Goal: Task Accomplishment & Management: Manage account settings

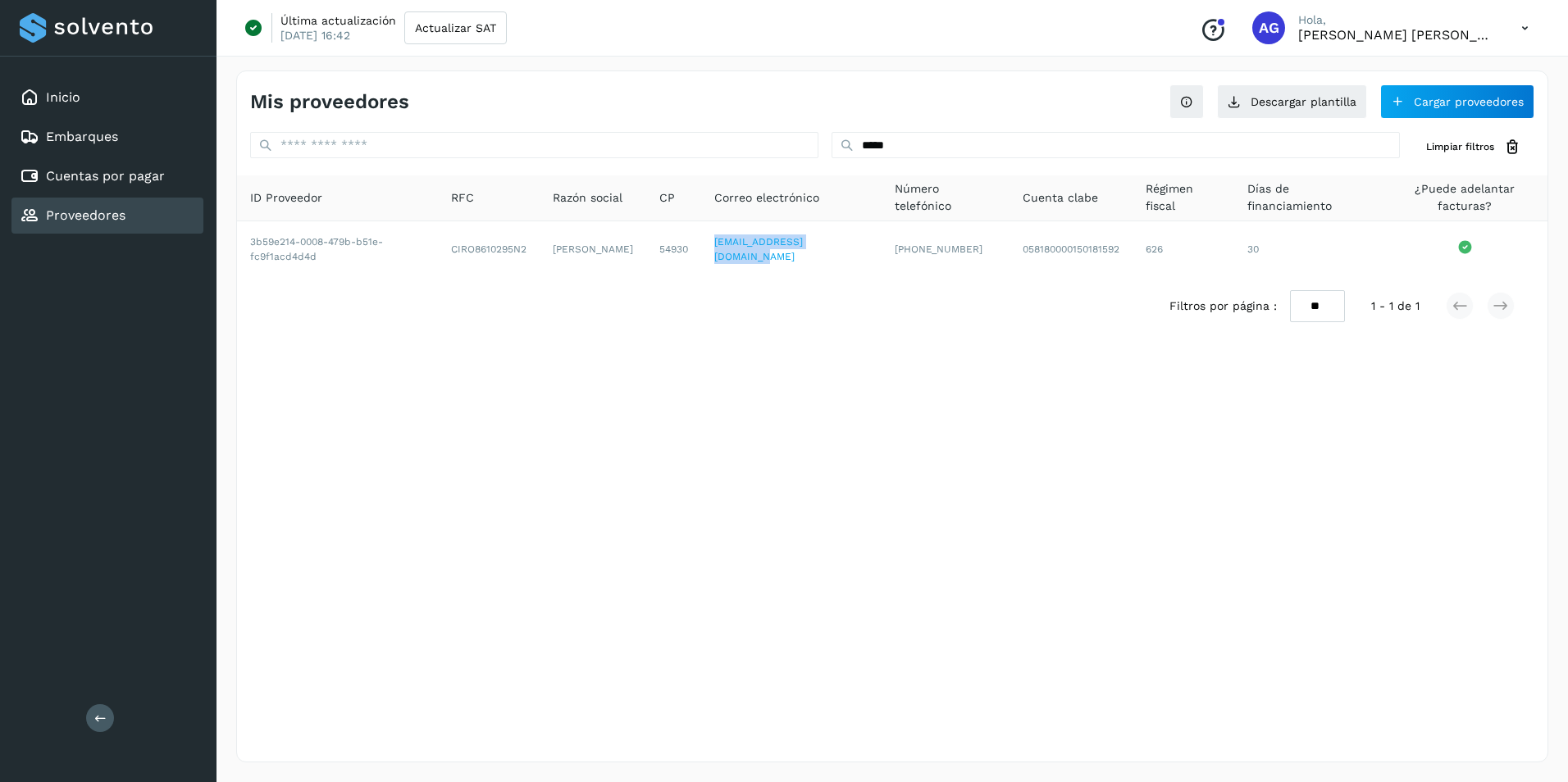
click at [85, 220] on link "Proveedores" at bounding box center [86, 215] width 79 height 15
click at [115, 169] on link "Cuentas por pagar" at bounding box center [106, 175] width 119 height 15
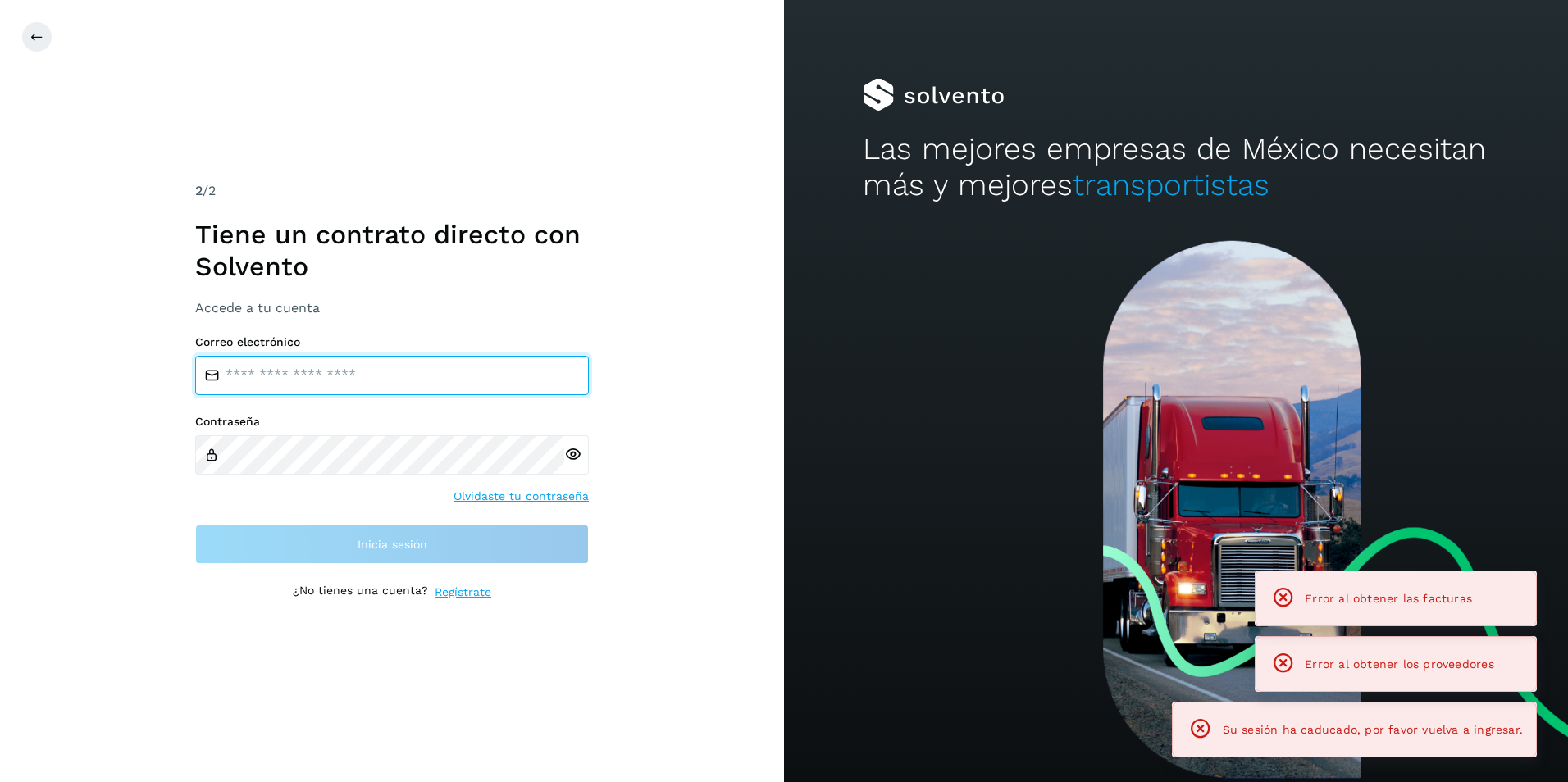
type input "**********"
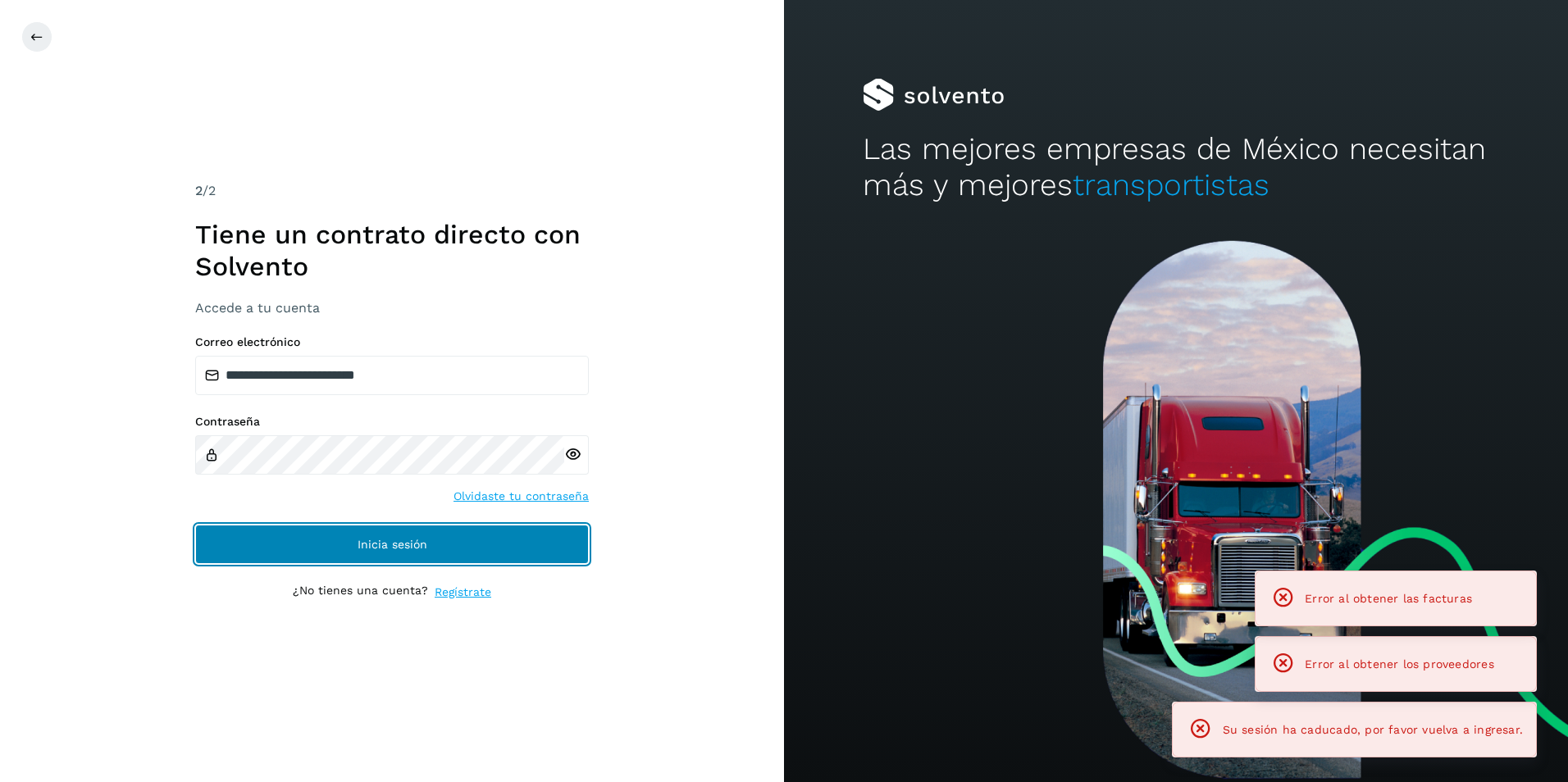
click at [320, 538] on button "Inicia sesión" at bounding box center [392, 545] width 394 height 40
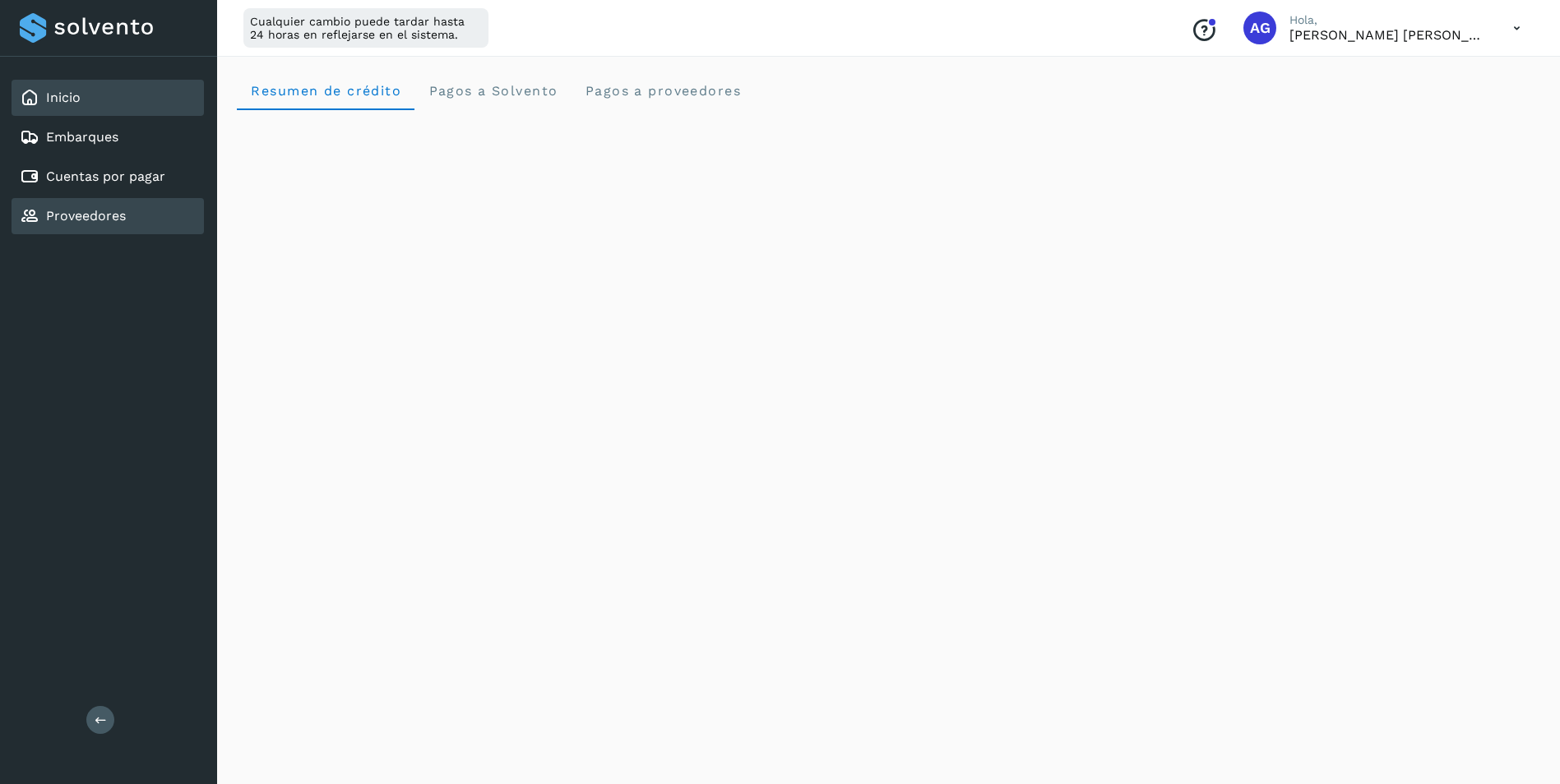
click at [162, 223] on div "Proveedores" at bounding box center [108, 216] width 193 height 36
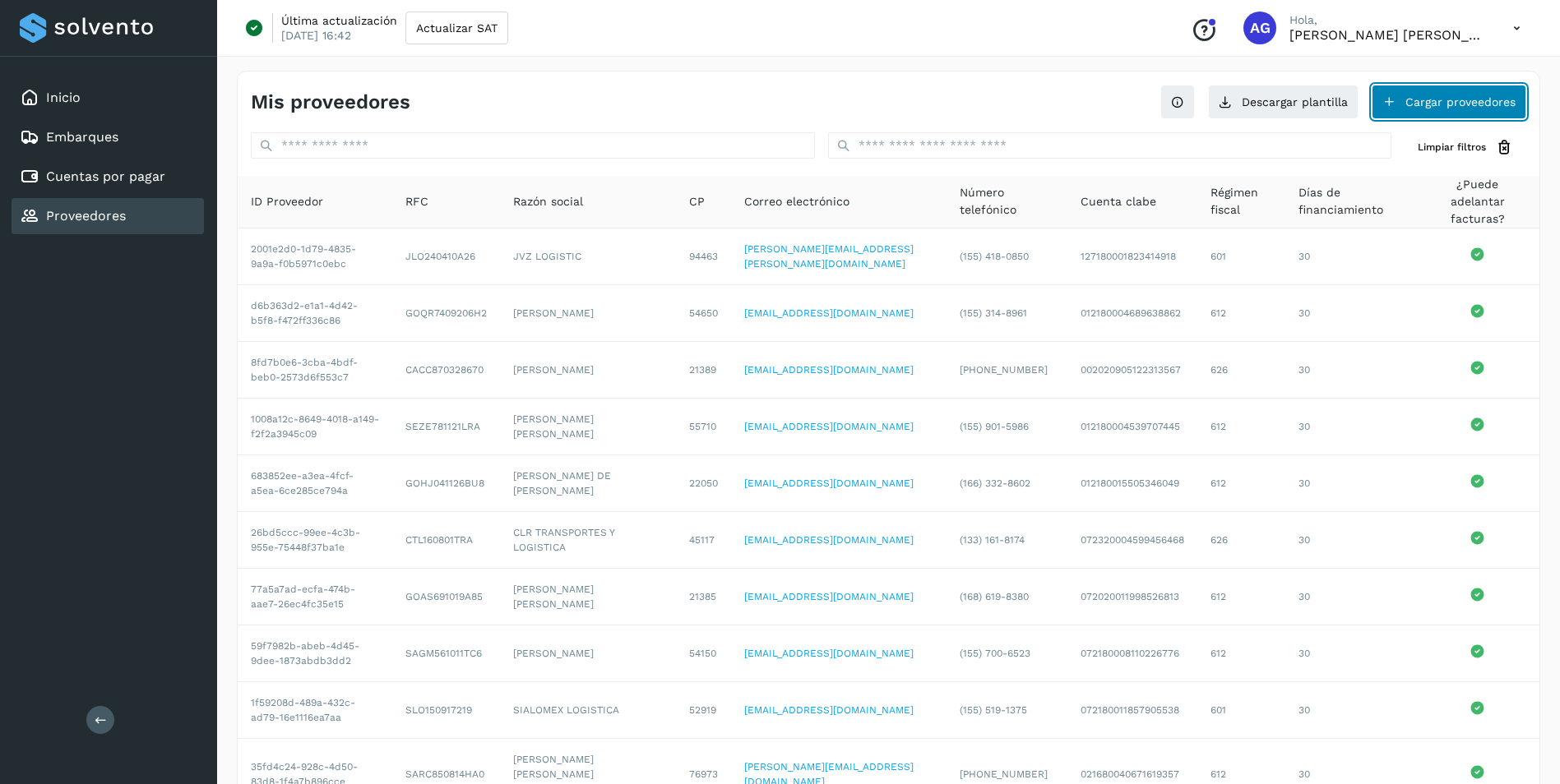
click at [1397, 102] on button "Cargar proveedores" at bounding box center [1449, 102] width 155 height 34
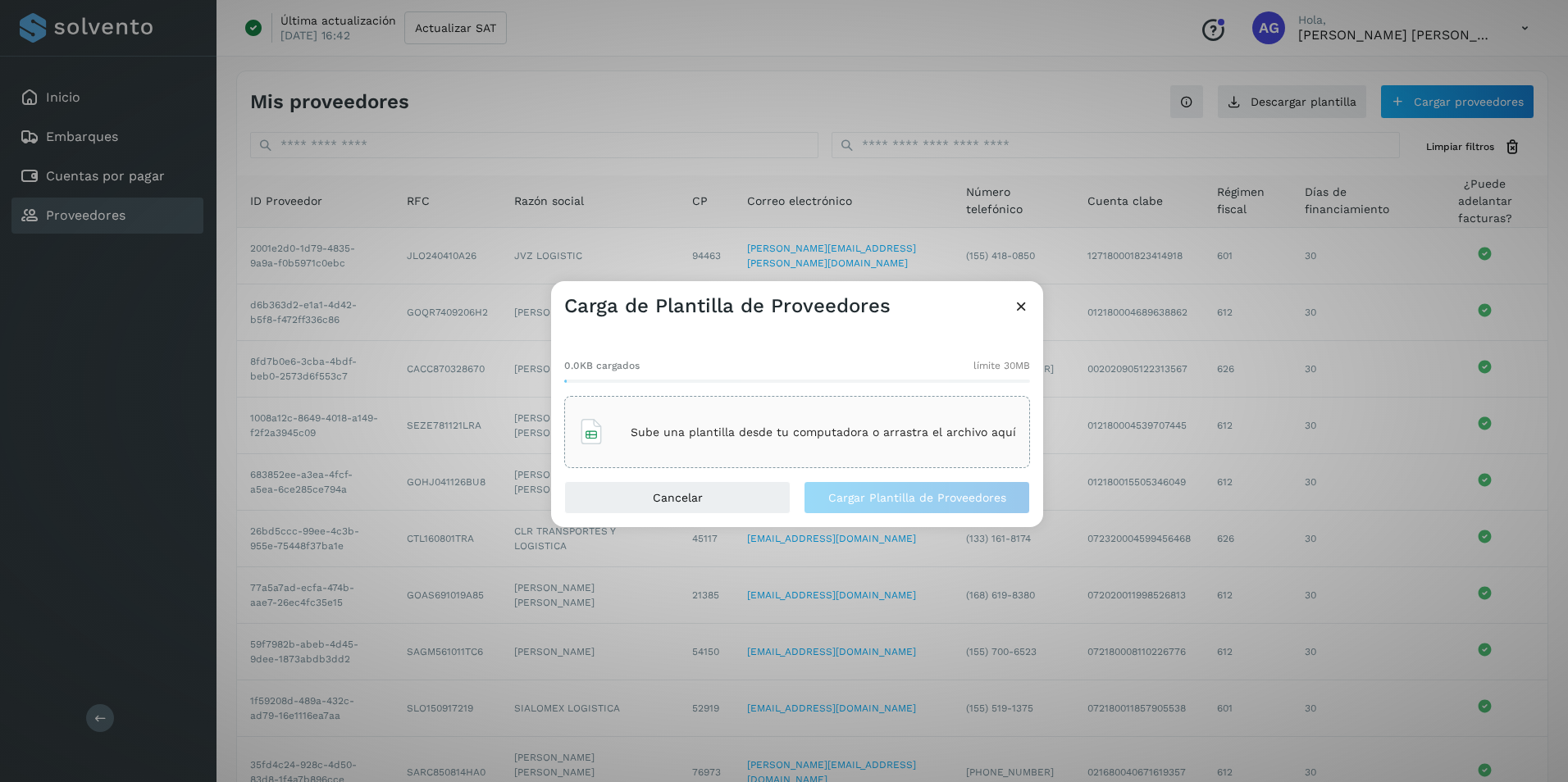
click at [235, 218] on div "Carga de Plantilla de Proveedores 0.0KB cargados límite 30MB Sube una plantilla…" at bounding box center [784, 391] width 1568 height 782
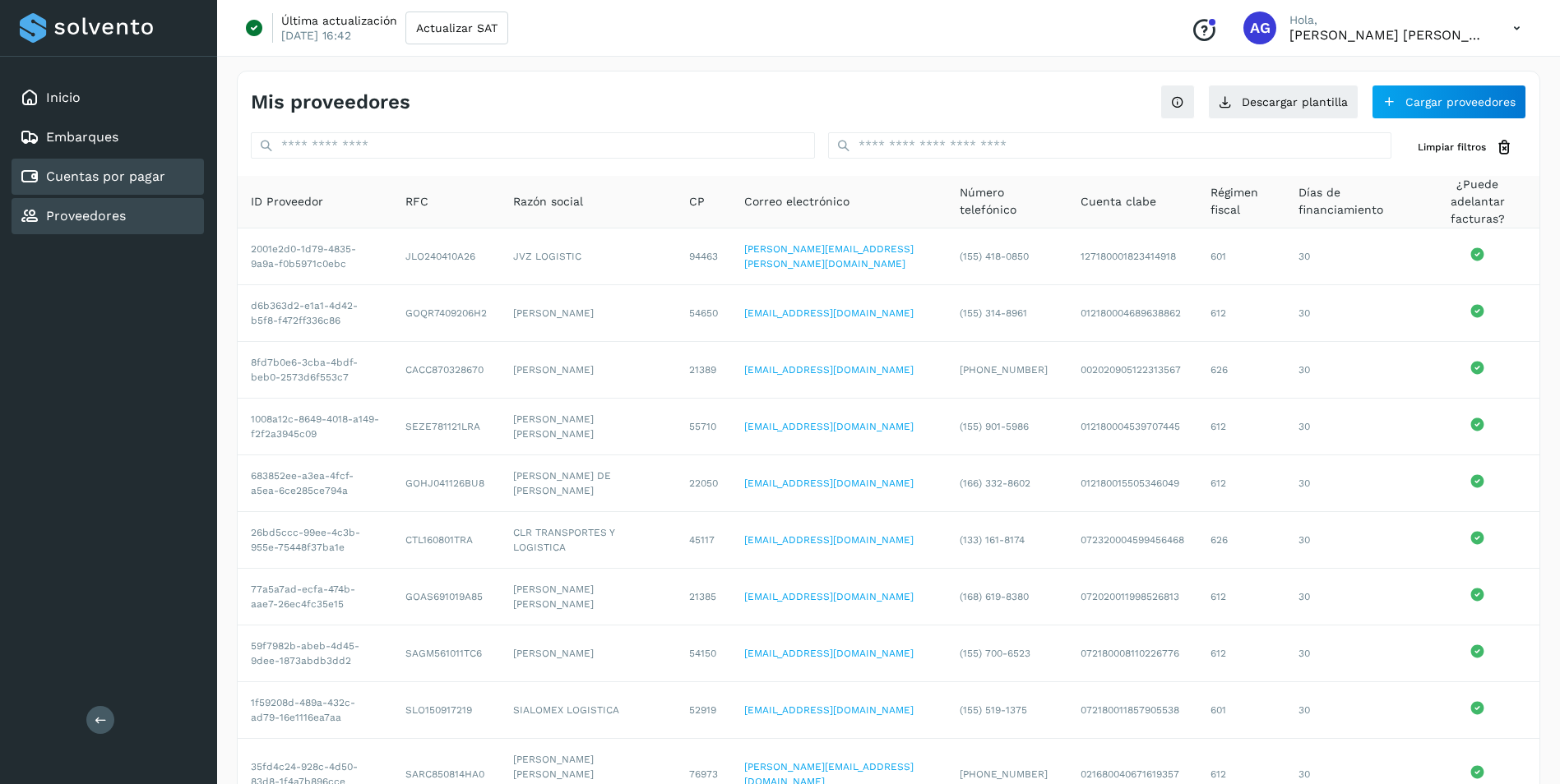
click at [99, 178] on link "Cuentas por pagar" at bounding box center [106, 176] width 120 height 15
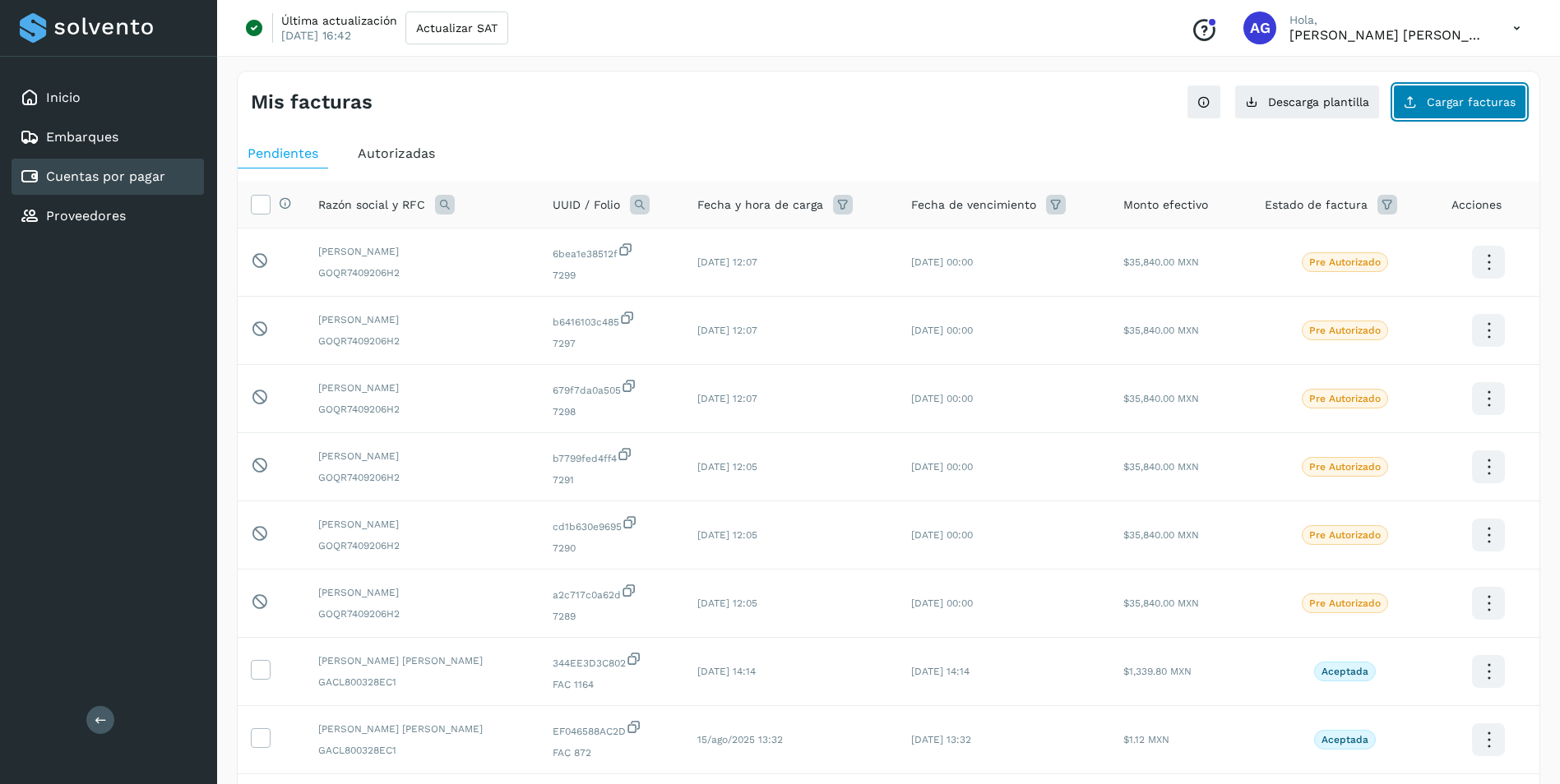
click at [1479, 90] on button "Cargar facturas" at bounding box center [1459, 102] width 133 height 34
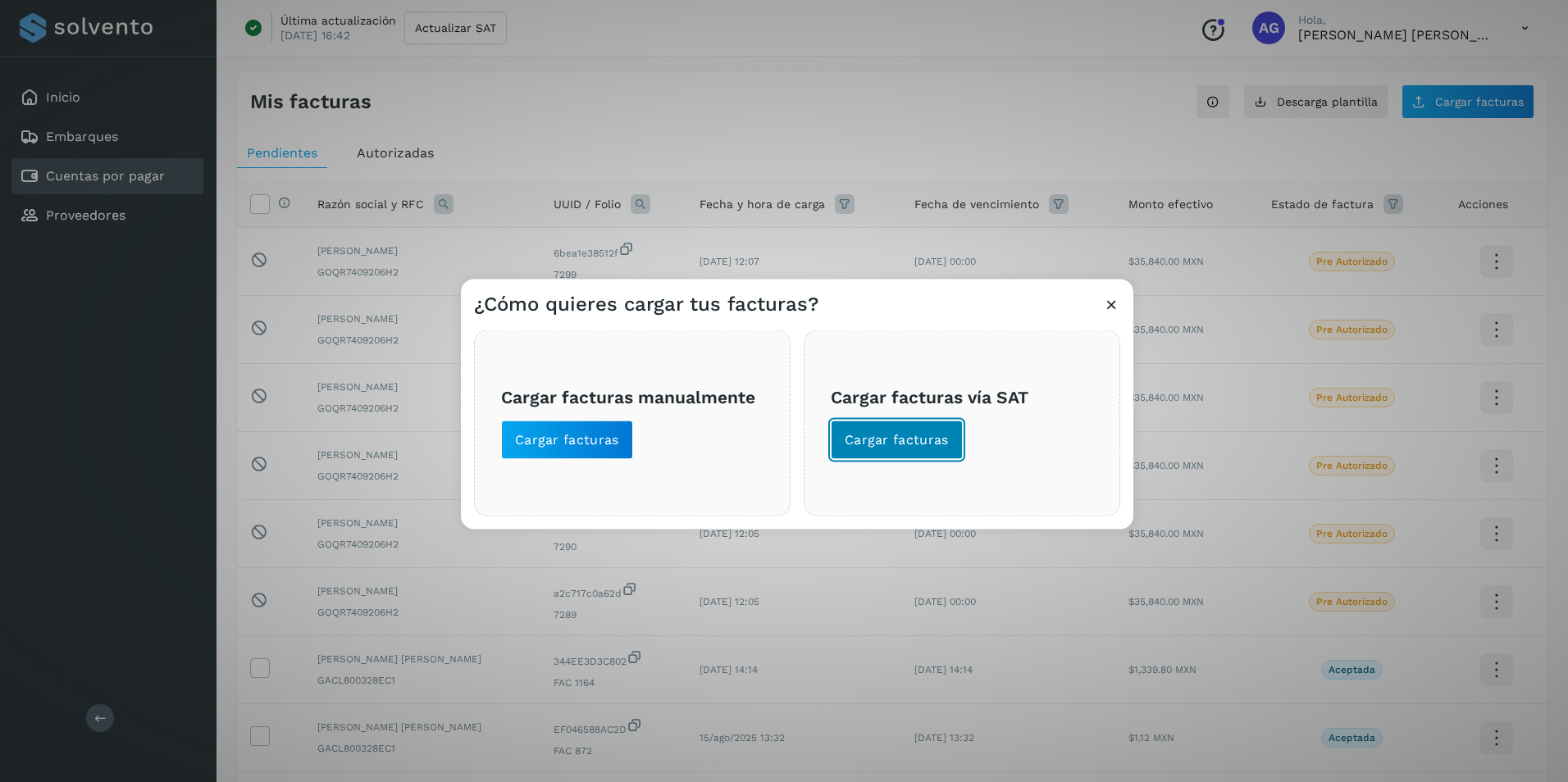
click at [898, 430] on button "Cargar facturas" at bounding box center [897, 441] width 132 height 40
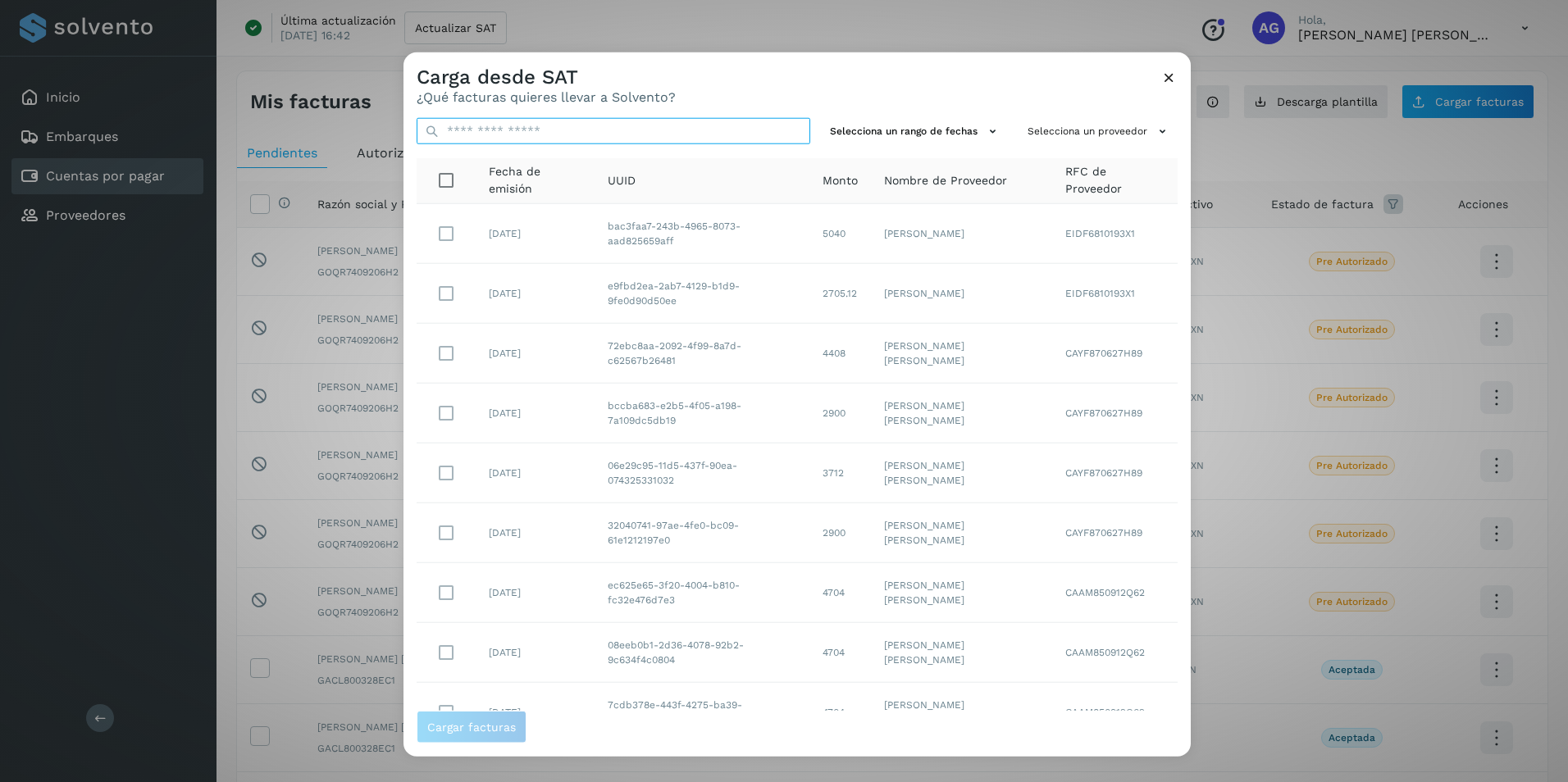
click at [603, 127] on input "text" at bounding box center [613, 131] width 394 height 26
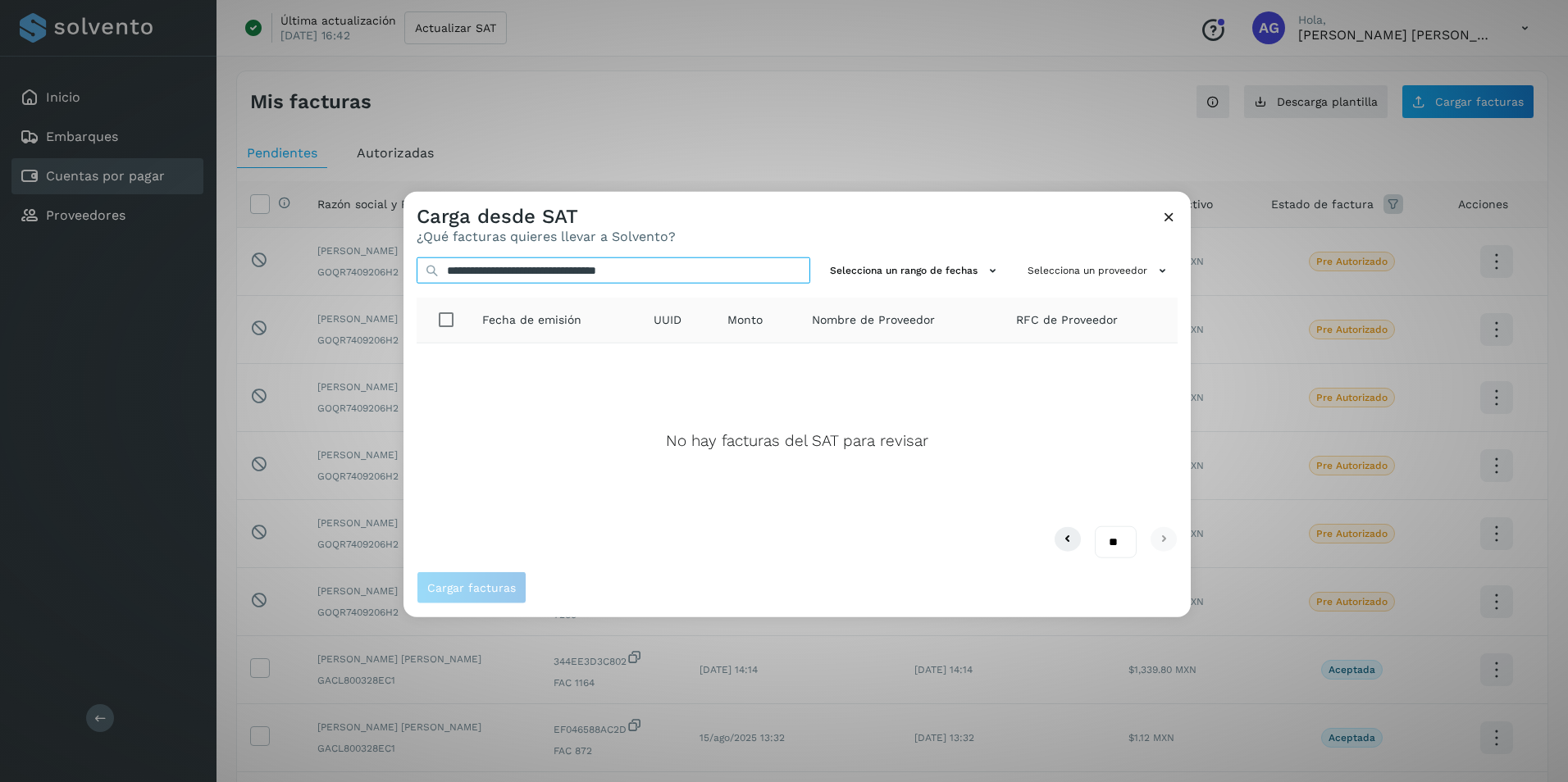
type input "**********"
click at [1166, 218] on icon at bounding box center [1169, 217] width 17 height 17
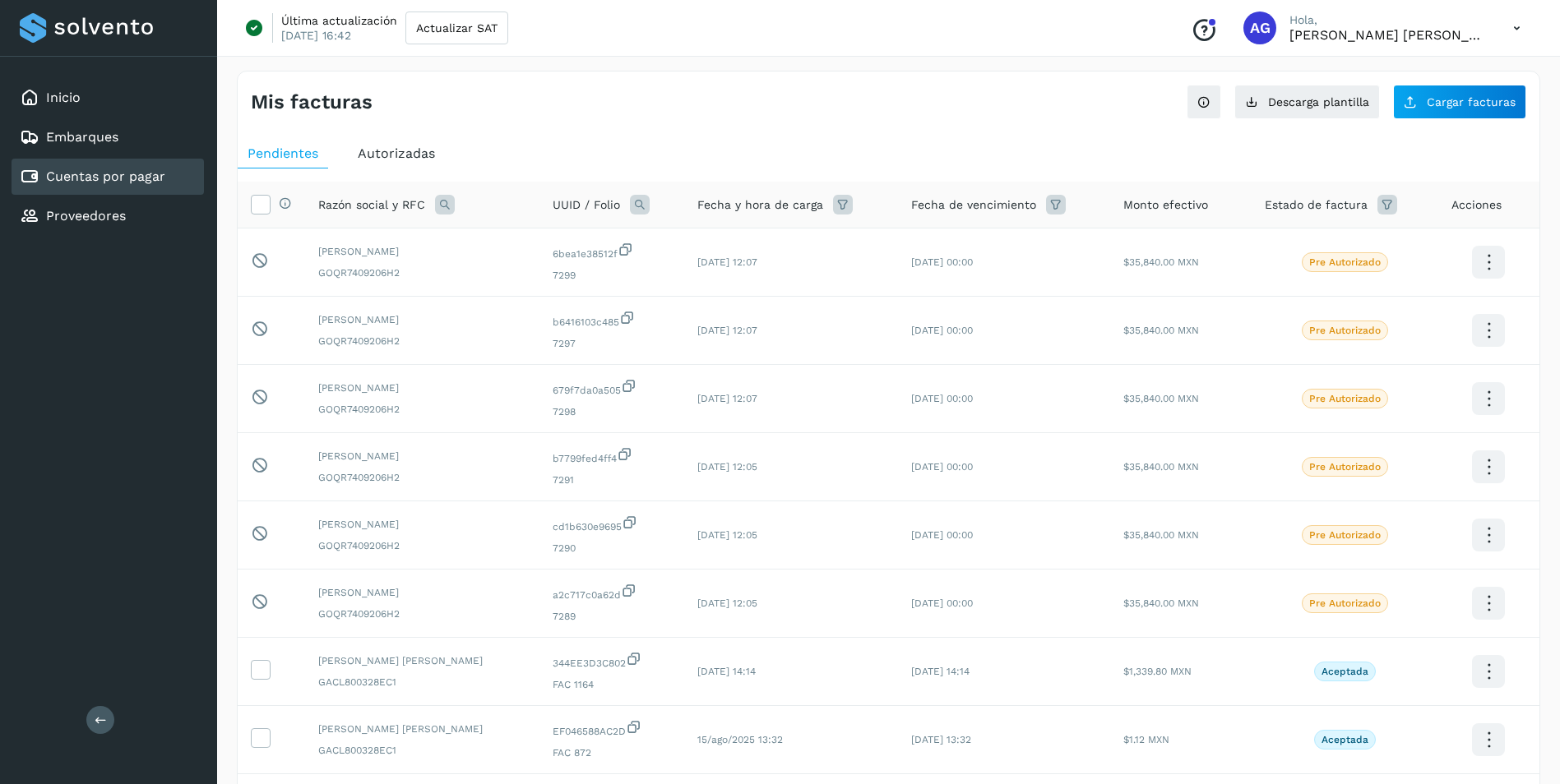
click at [824, 113] on div "Mis facturas" at bounding box center [569, 102] width 638 height 24
